Goal: Find specific page/section: Find specific page/section

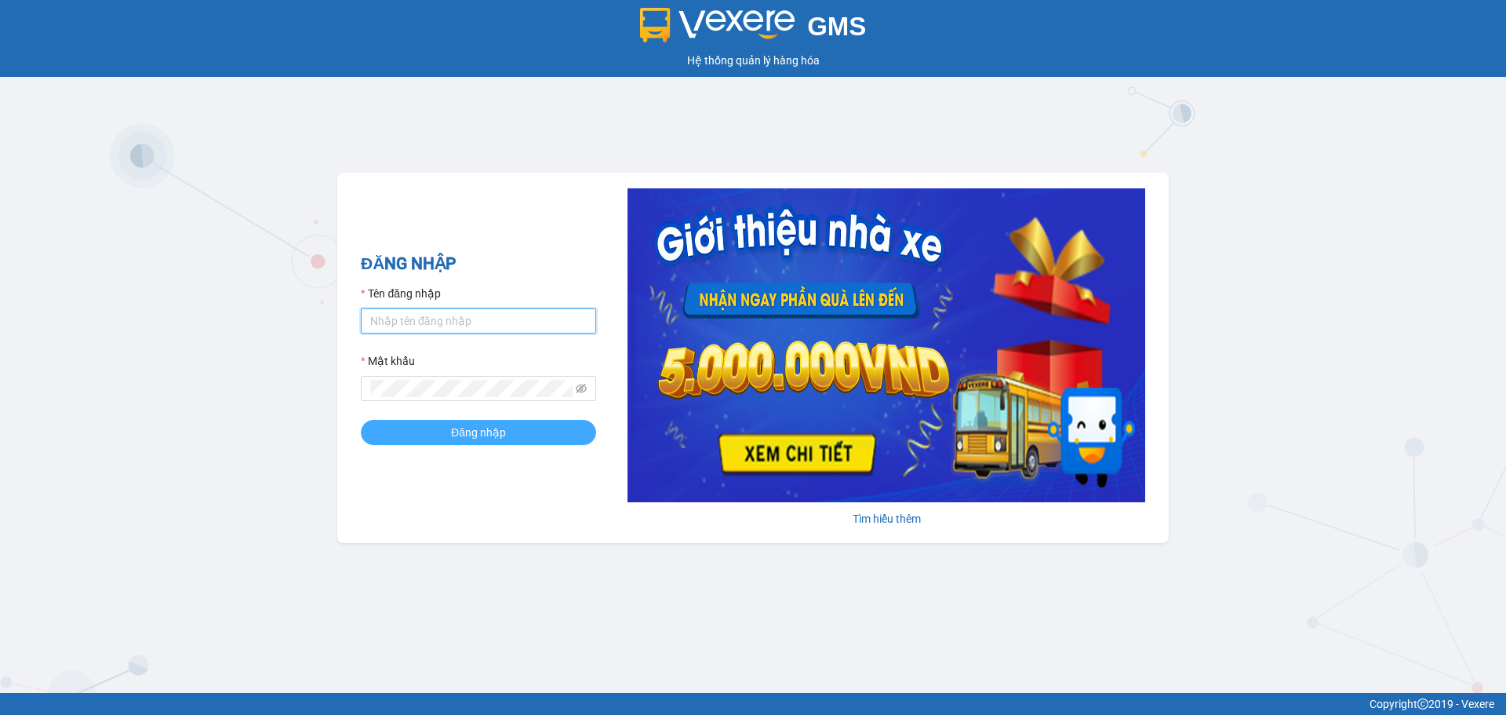
type input "dnduc.ducphatth"
click at [503, 435] on span "Đăng nhập" at bounding box center [478, 432] width 55 height 17
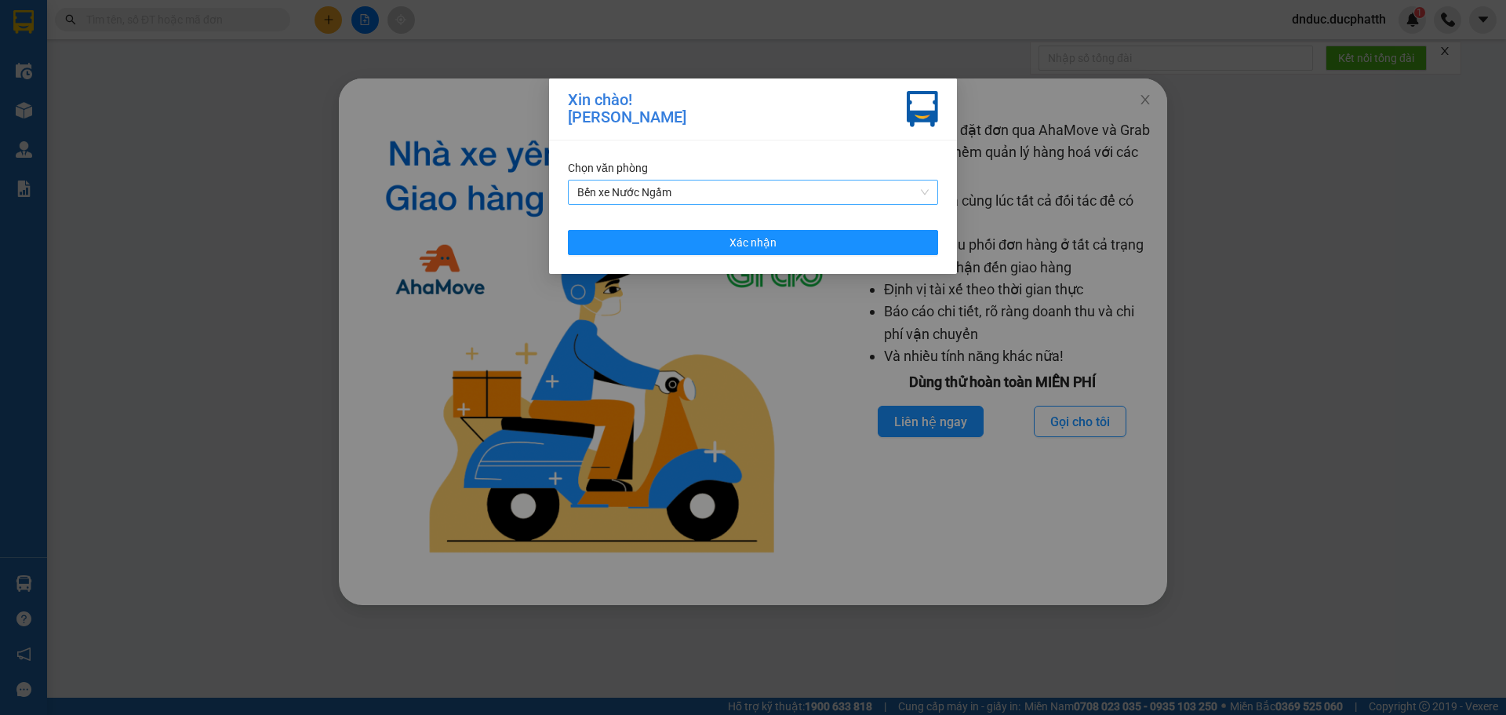
click at [723, 191] on span "Bến xe Nước Ngầm" at bounding box center [753, 192] width 352 height 24
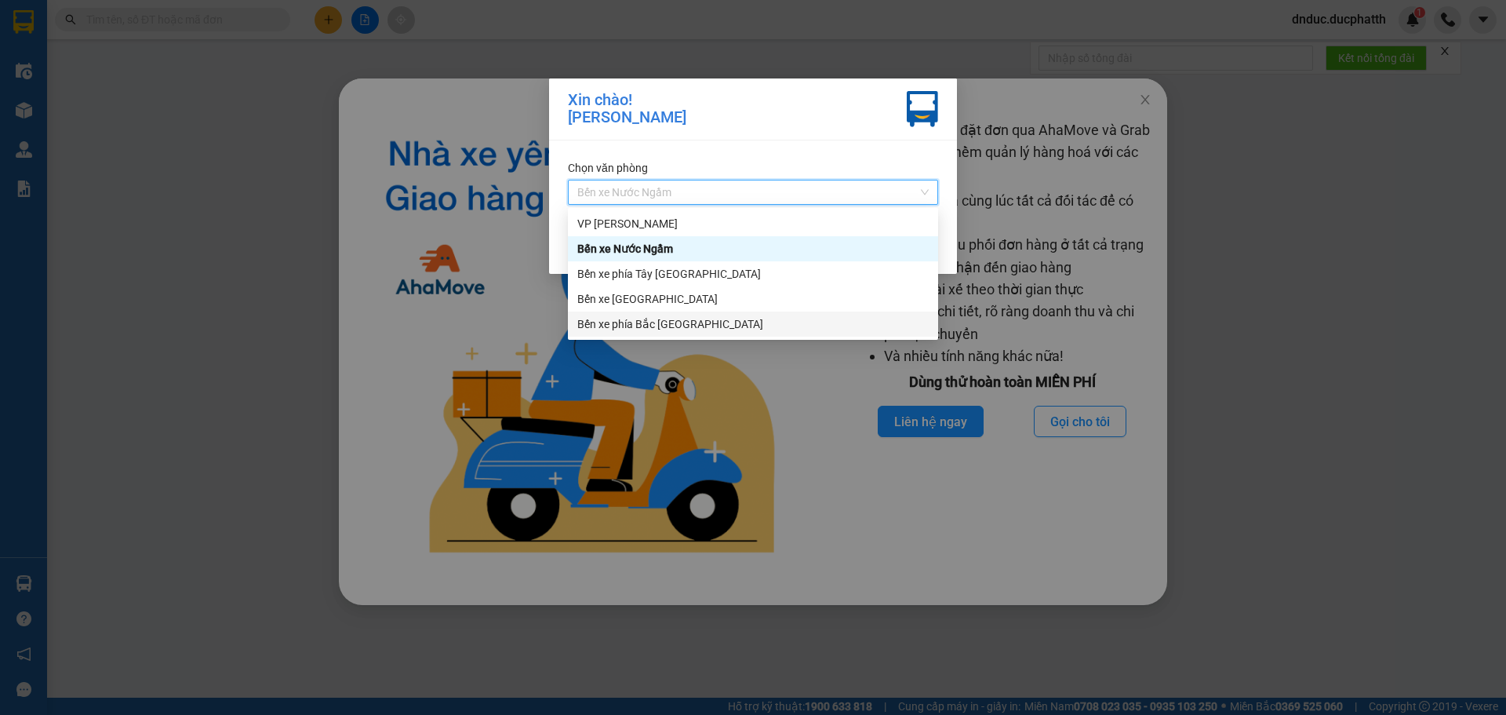
click at [677, 326] on div "Bến xe phía Bắc [GEOGRAPHIC_DATA]" at bounding box center [753, 323] width 352 height 17
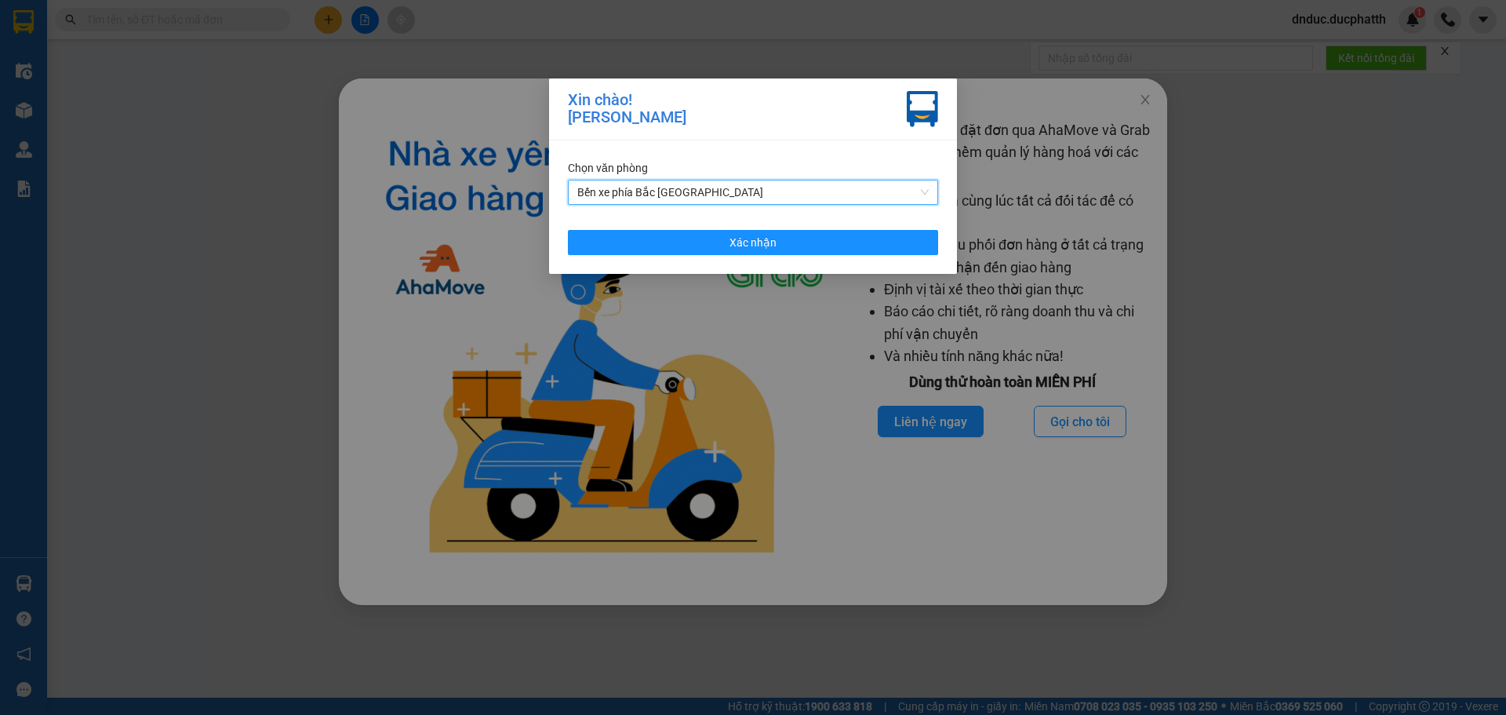
click at [682, 191] on span "Bến xe phía Bắc [GEOGRAPHIC_DATA]" at bounding box center [753, 192] width 352 height 24
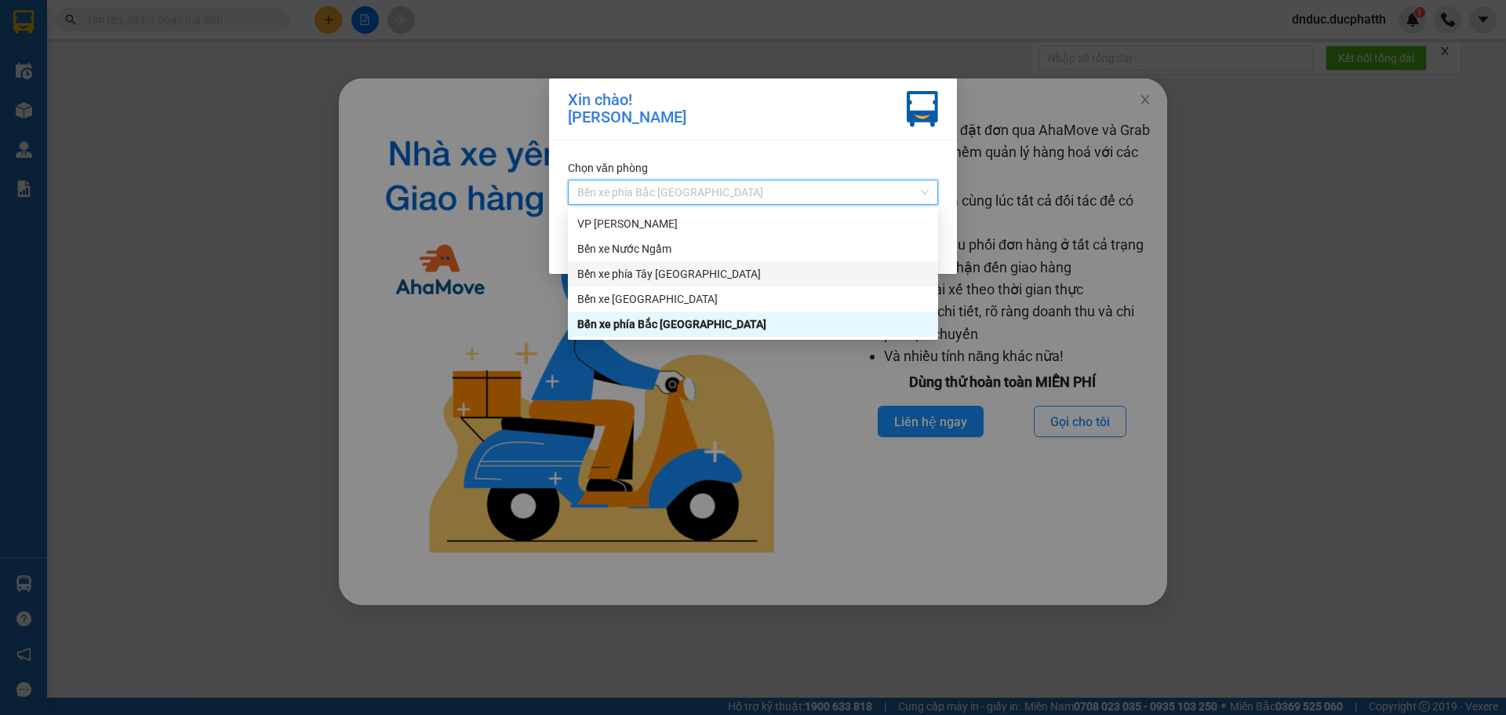
click at [670, 269] on div "Bến xe phía Tây [GEOGRAPHIC_DATA]" at bounding box center [753, 273] width 352 height 17
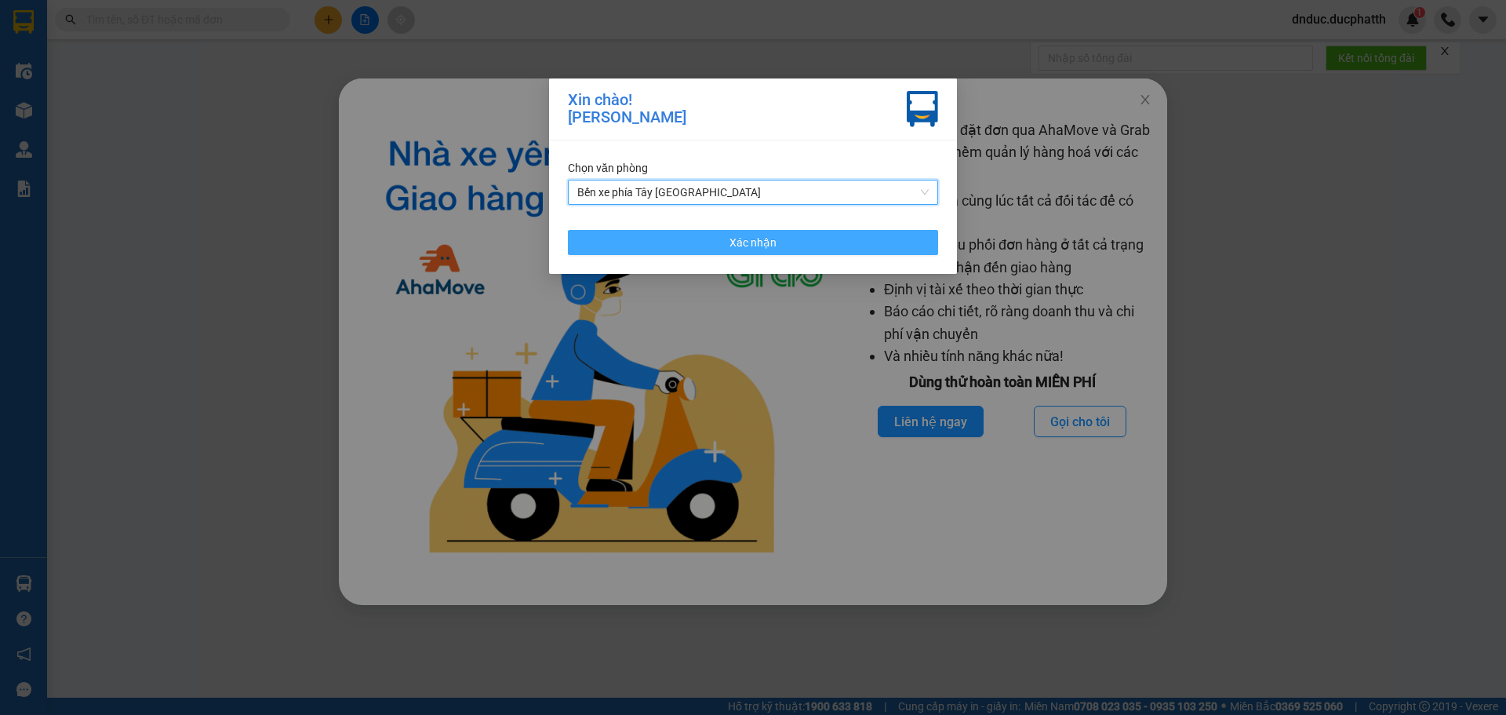
click at [705, 246] on button "Xác nhận" at bounding box center [753, 242] width 370 height 25
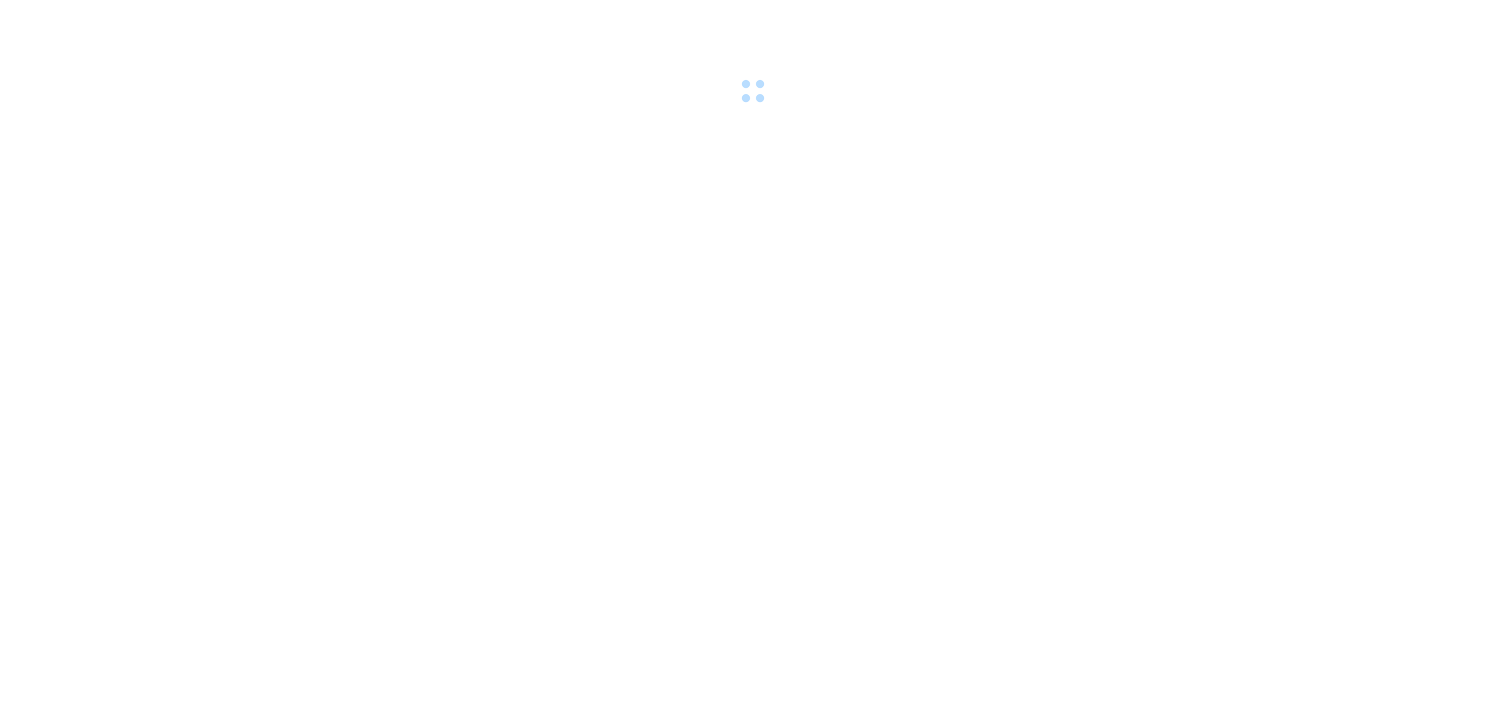
click at [1151, 100] on div at bounding box center [753, 54] width 1506 height 108
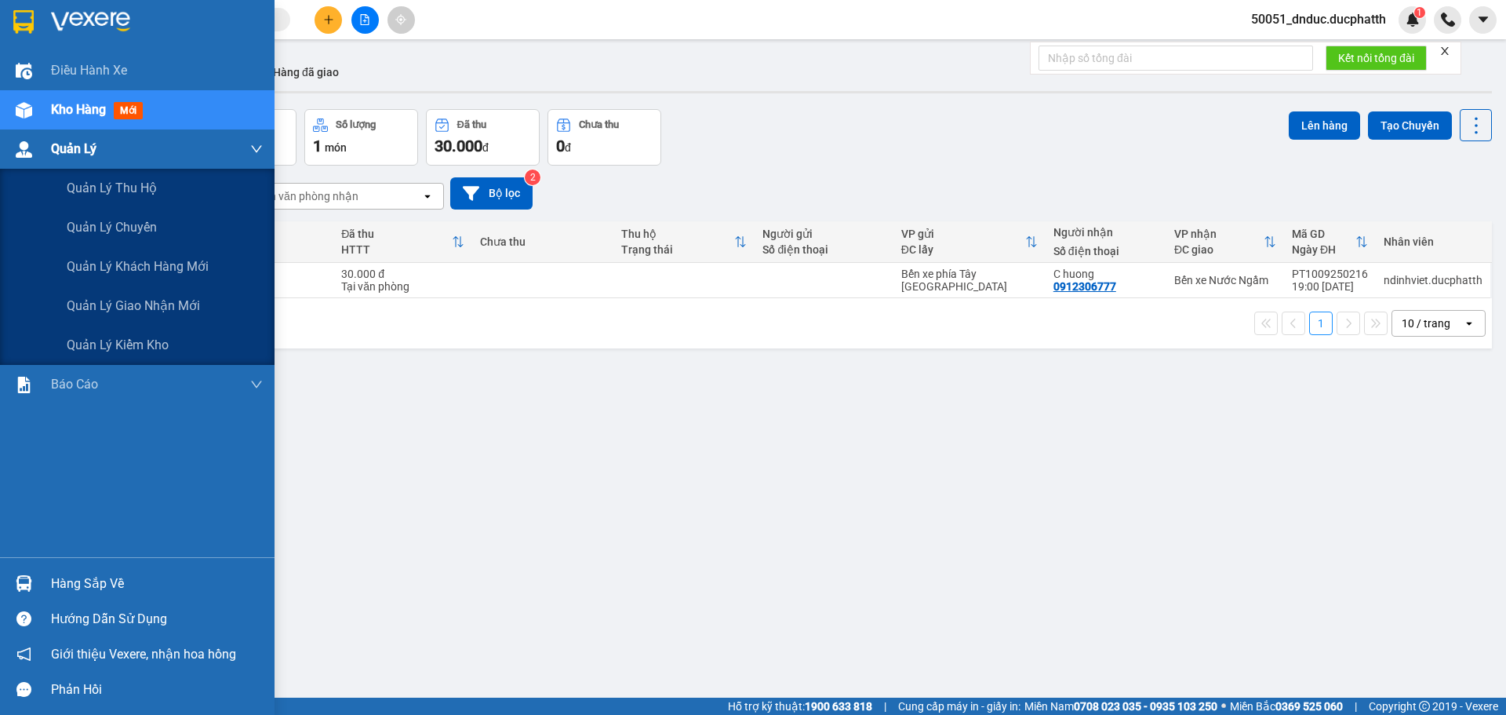
click at [22, 138] on div at bounding box center [23, 149] width 27 height 27
click at [144, 306] on span "Quản lý giao nhận mới" at bounding box center [133, 306] width 133 height 20
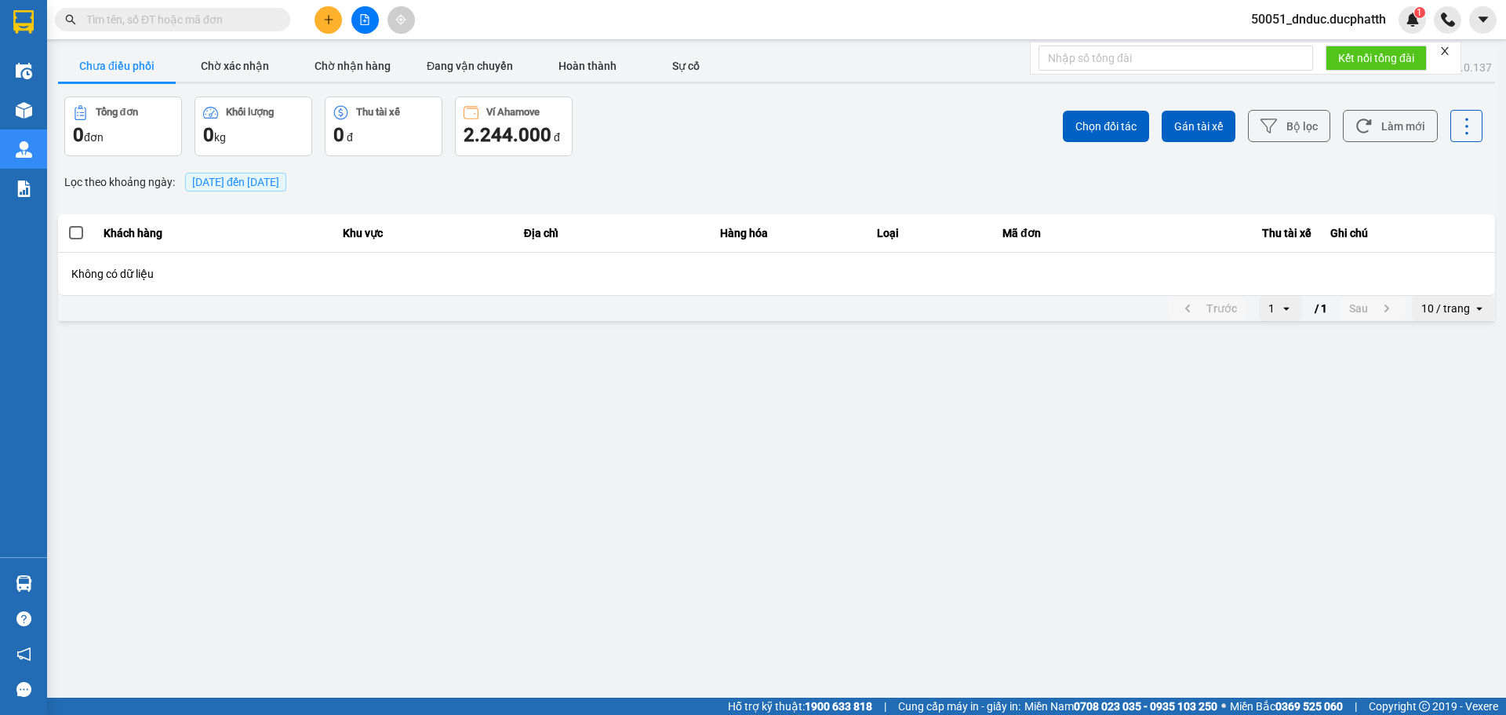
click at [350, 329] on main "ver: 0.0.137 Chưa điều phối Chờ xác nhận Chờ nhận hàng Đang vận chuyển Hoàn thà…" at bounding box center [753, 349] width 1506 height 698
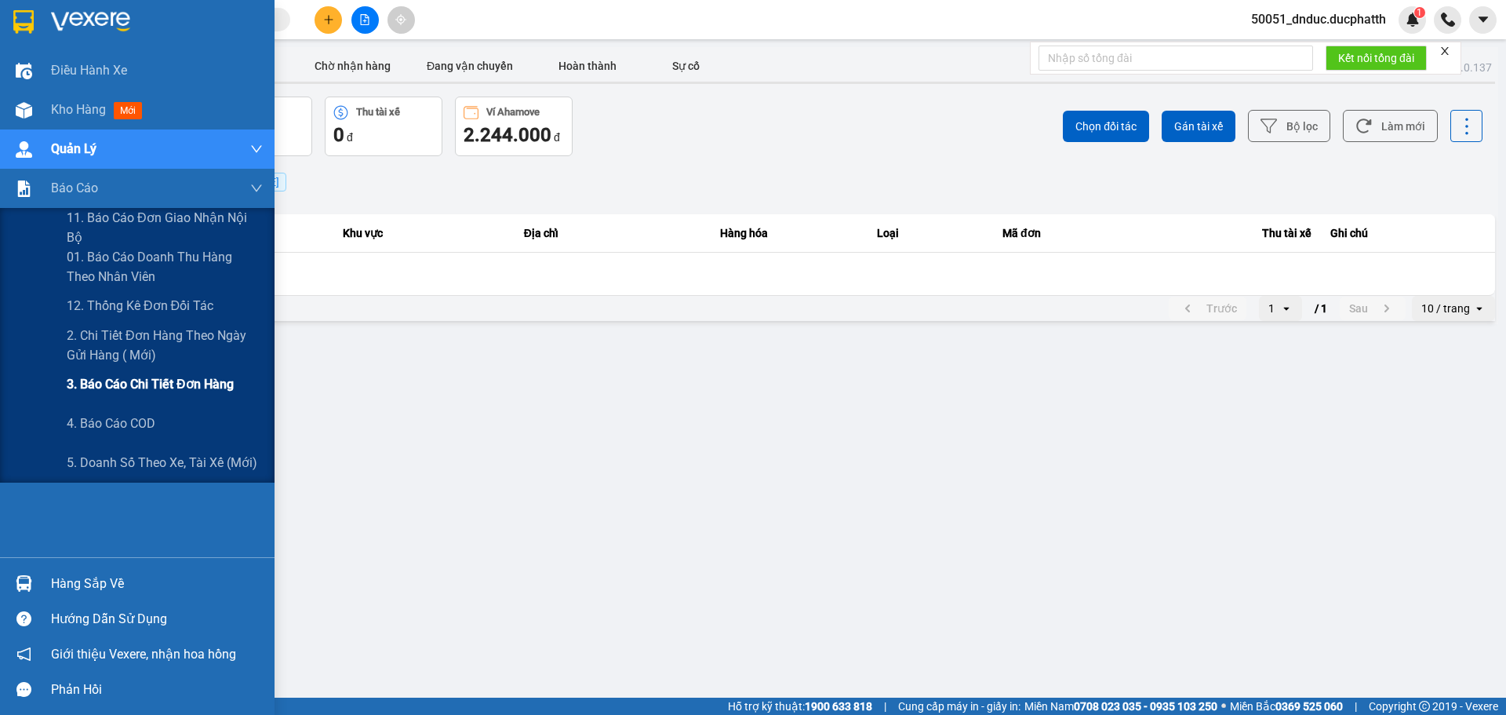
click at [124, 372] on div "3. Báo cáo chi tiết đơn hàng" at bounding box center [165, 384] width 196 height 39
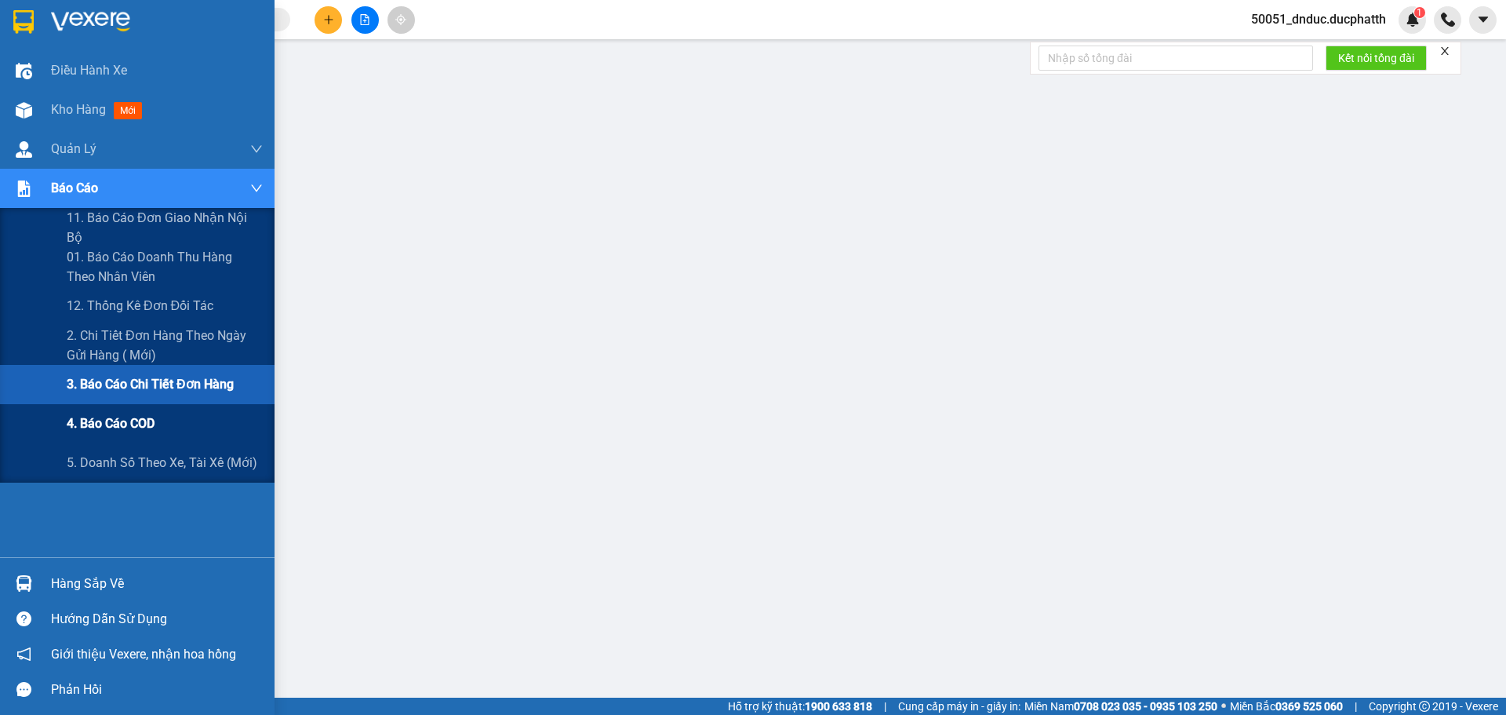
click at [144, 434] on div "4. Báo cáo COD" at bounding box center [165, 423] width 196 height 39
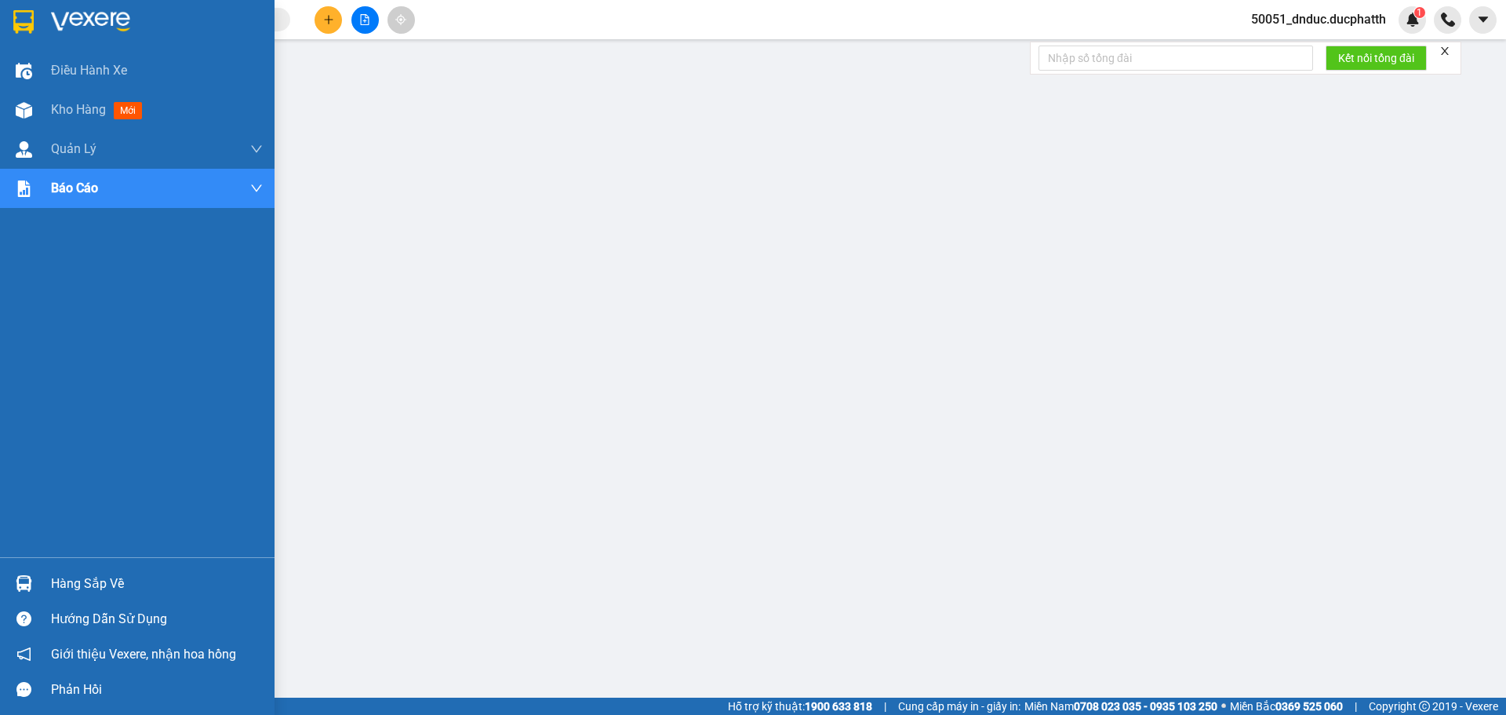
click at [3, 354] on div "Điều hành xe Kho hàng mới Quản Lý Quản lý thu hộ Quản lý chuyến Quản lý khách h…" at bounding box center [137, 304] width 275 height 506
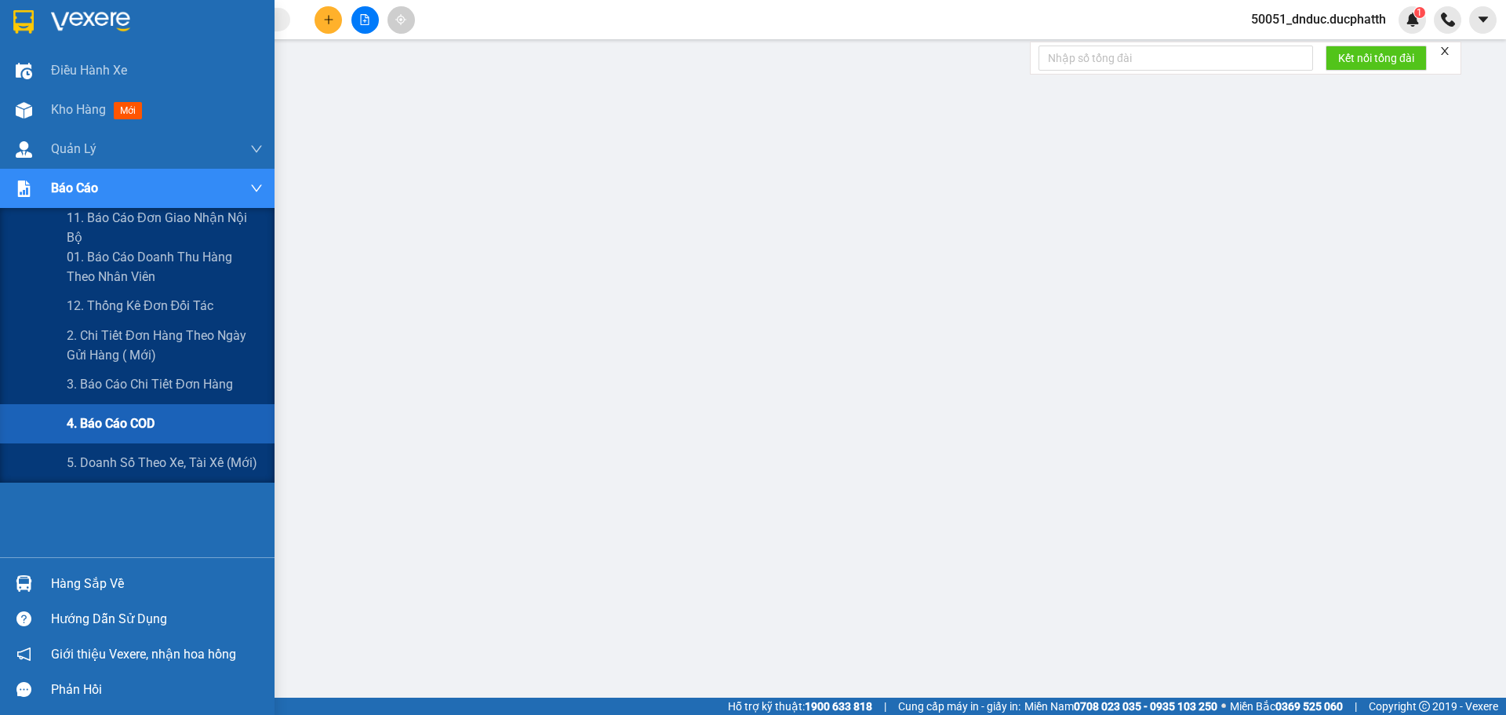
click at [104, 188] on div "Báo cáo" at bounding box center [157, 188] width 212 height 39
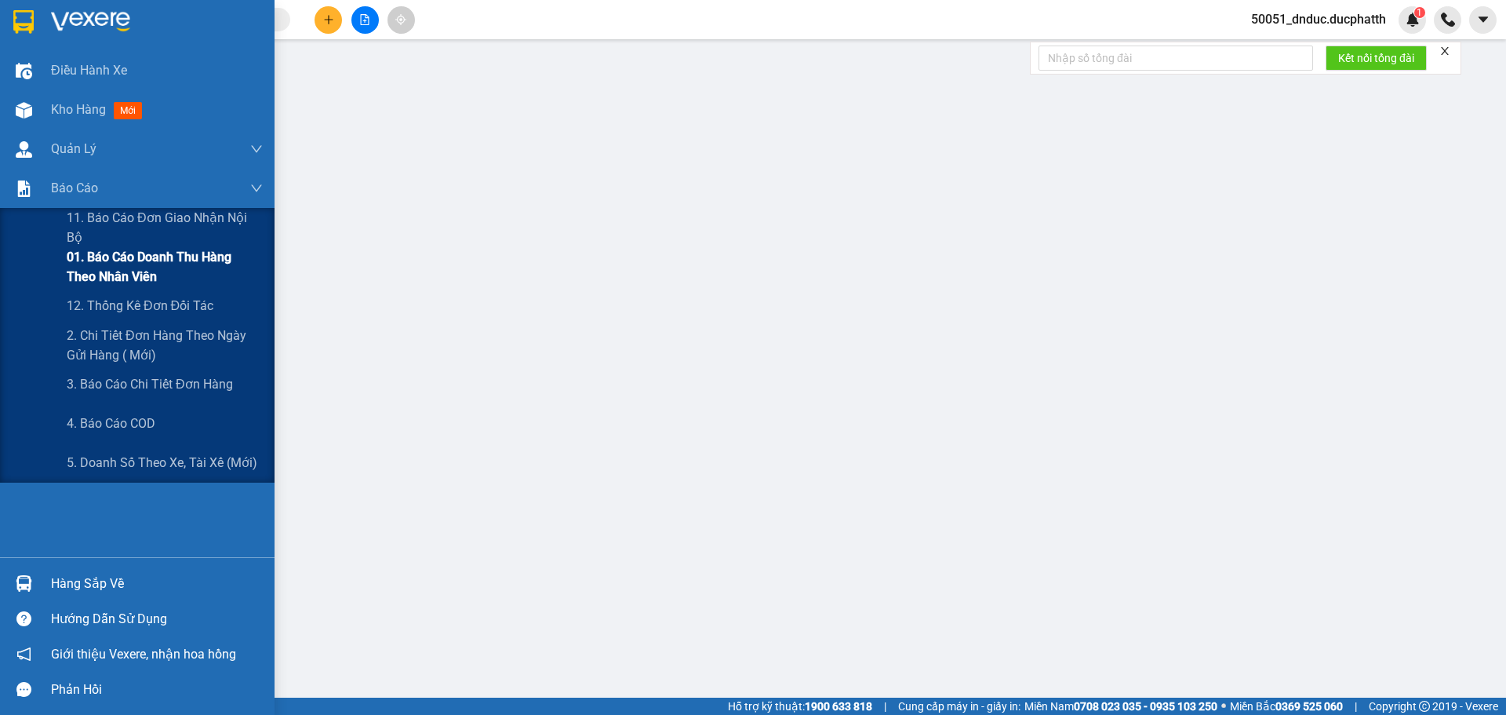
click at [155, 273] on span "01. Báo cáo doanh thu hàng theo nhân viên" at bounding box center [165, 266] width 196 height 39
